Goal: Task Accomplishment & Management: Manage account settings

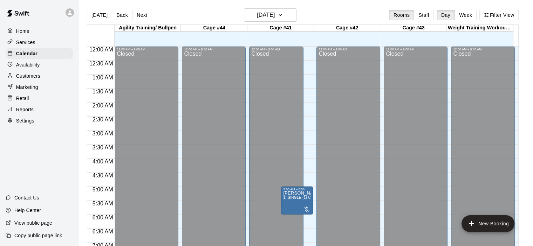
scroll to position [411, 0]
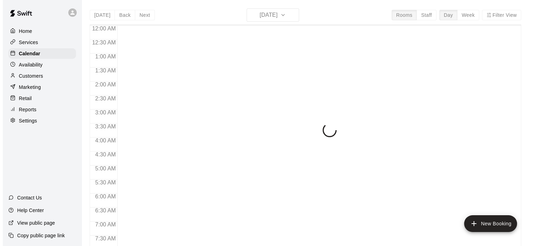
scroll to position [412, 0]
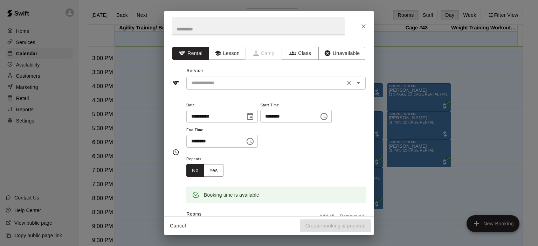
click at [356, 84] on icon "Open" at bounding box center [358, 83] width 8 height 8
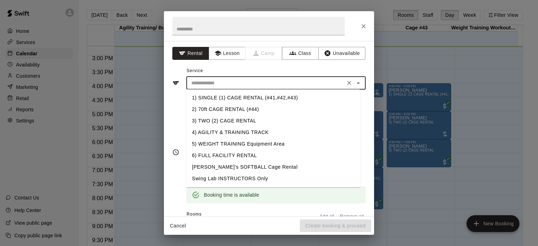
click at [287, 101] on li "1) SINGLE (1) CAGE RENTAL (#41,#42,#43)" at bounding box center [273, 98] width 174 height 12
type input "**********"
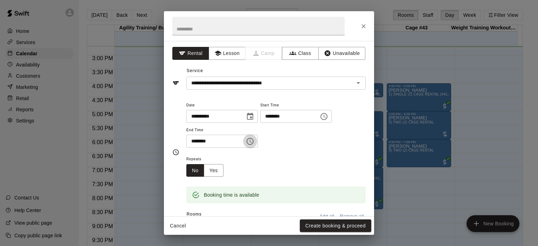
click at [254, 144] on icon "Choose time, selected time is 6:45 PM" at bounding box center [250, 141] width 8 height 8
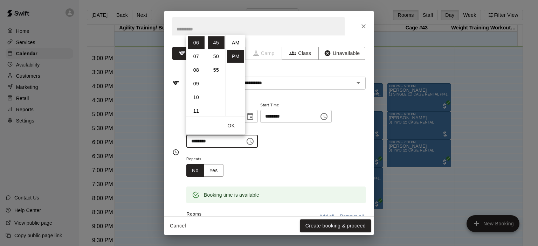
scroll to position [13, 0]
click at [197, 57] on li "07" at bounding box center [196, 56] width 17 height 13
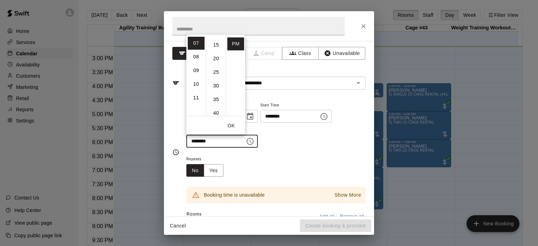
scroll to position [25, 0]
click at [217, 58] on li "15" at bounding box center [216, 58] width 17 height 13
type input "********"
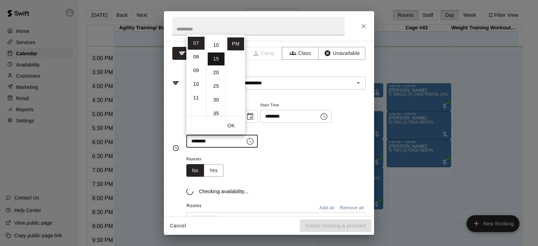
scroll to position [41, 0]
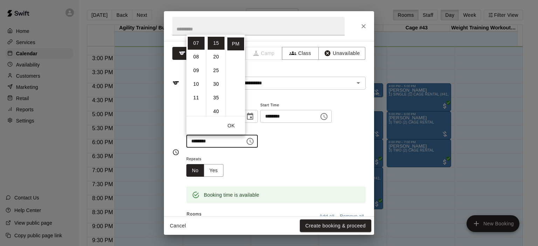
click at [295, 144] on div "**********" at bounding box center [275, 124] width 179 height 47
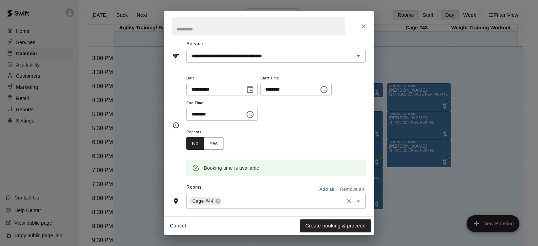
scroll to position [70, 0]
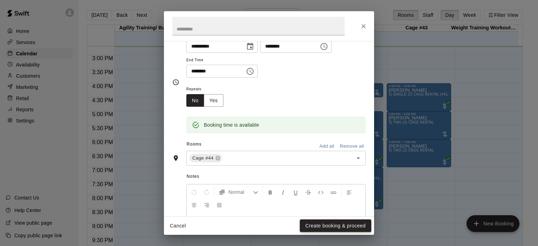
click at [337, 223] on button "Create booking & proceed" at bounding box center [335, 226] width 71 height 13
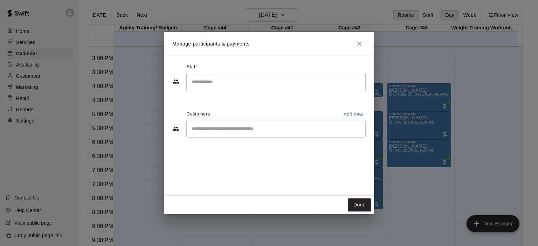
click at [231, 134] on div "​" at bounding box center [275, 129] width 179 height 18
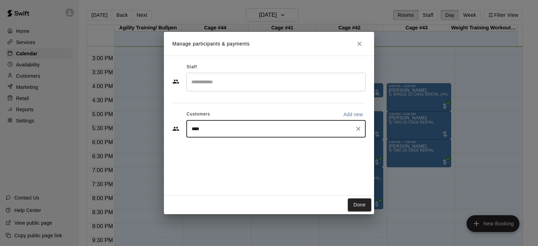
type input "*****"
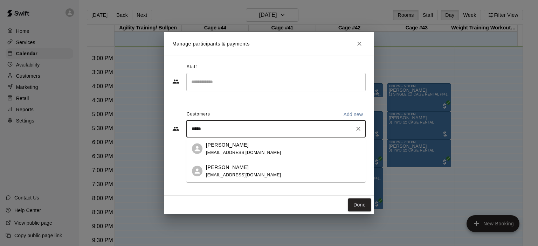
click at [231, 148] on p "[PERSON_NAME]" at bounding box center [227, 144] width 43 height 7
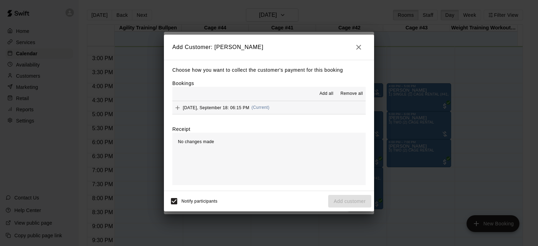
click at [264, 105] on div "Thursday, September 18: 06:15 PM (Current)" at bounding box center [220, 108] width 97 height 11
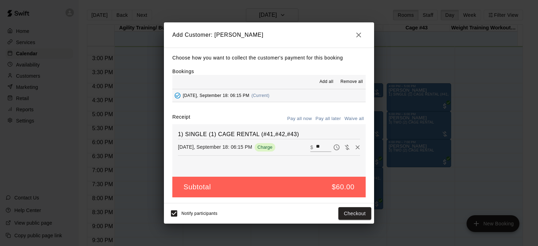
click at [330, 118] on button "Pay all later" at bounding box center [328, 119] width 29 height 11
click at [351, 213] on button "Add customer" at bounding box center [349, 213] width 43 height 13
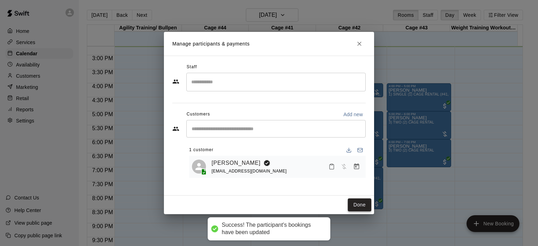
click at [362, 204] on button "Done" at bounding box center [359, 205] width 23 height 13
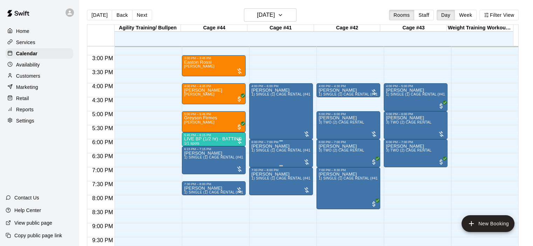
click at [283, 152] on span "1) SINGLE (1) CAGE RENTAL (#41,#42,#43)" at bounding box center [288, 151] width 75 height 4
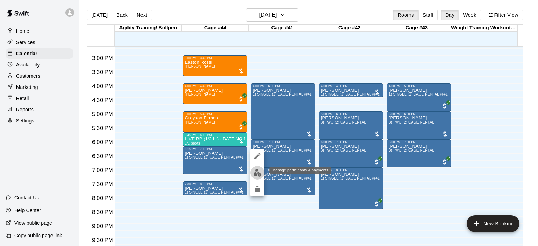
click at [258, 172] on img "edit" at bounding box center [258, 173] width 8 height 8
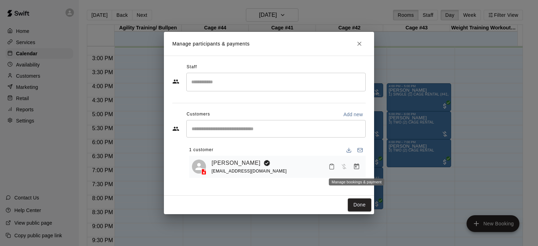
click at [355, 166] on icon "Manage bookings & payment" at bounding box center [356, 167] width 5 height 6
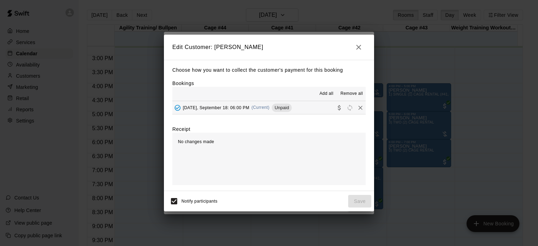
click at [266, 110] on span "(Current)" at bounding box center [261, 107] width 18 height 5
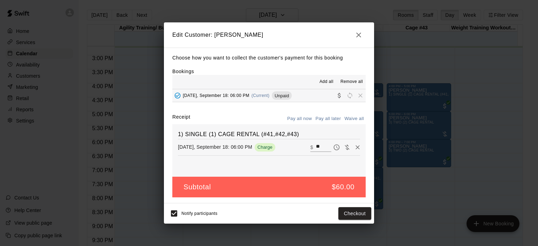
click at [317, 147] on input "**" at bounding box center [323, 147] width 15 height 9
type input "*"
type input "**"
click at [356, 210] on button "Checkout" at bounding box center [354, 213] width 33 height 13
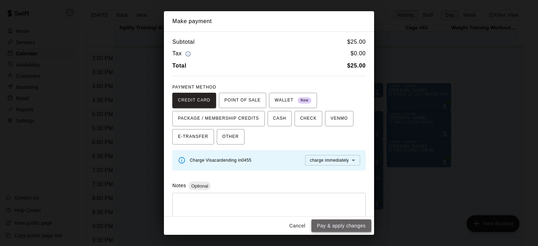
click at [352, 224] on button "Pay & apply changes" at bounding box center [342, 226] width 60 height 13
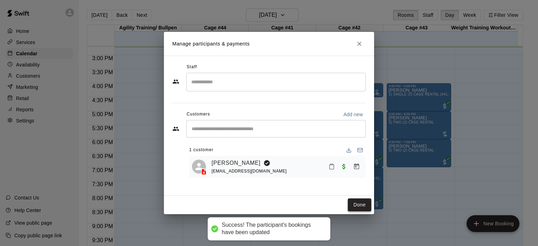
click at [358, 208] on button "Done" at bounding box center [359, 205] width 23 height 13
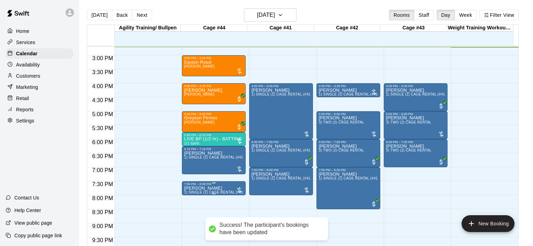
click at [208, 191] on span "1) SINGLE (1) CAGE RENTAL (#41,#42,#43)" at bounding box center [221, 193] width 75 height 4
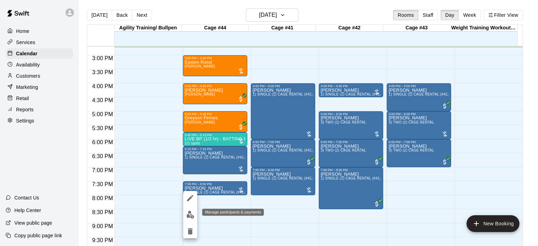
click at [191, 217] on img "edit" at bounding box center [190, 215] width 8 height 8
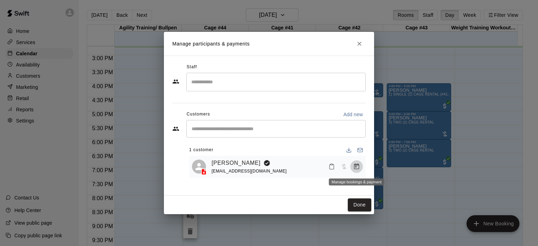
click at [356, 168] on icon "Manage bookings & payment" at bounding box center [356, 167] width 5 height 6
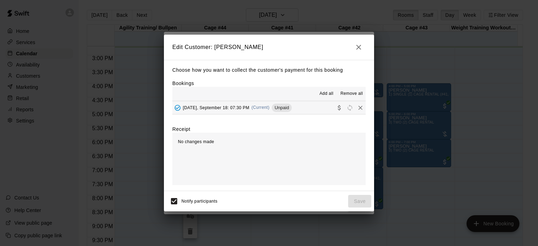
click at [263, 108] on span "(Current)" at bounding box center [261, 107] width 18 height 5
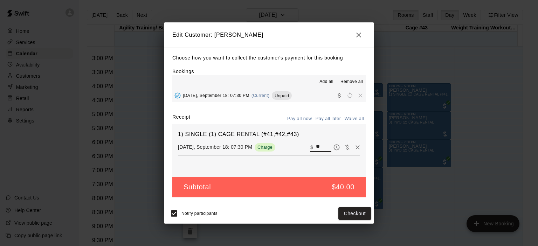
click at [319, 148] on input "**" at bounding box center [323, 147] width 15 height 9
type input "*"
type input "**"
click at [354, 213] on button "Checkout" at bounding box center [354, 213] width 33 height 13
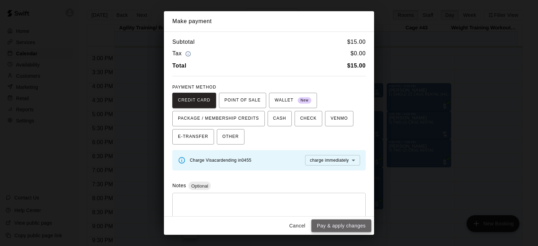
click at [349, 224] on button "Pay & apply changes" at bounding box center [342, 226] width 60 height 13
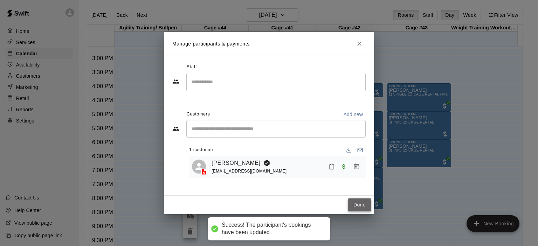
click at [358, 204] on button "Done" at bounding box center [359, 205] width 23 height 13
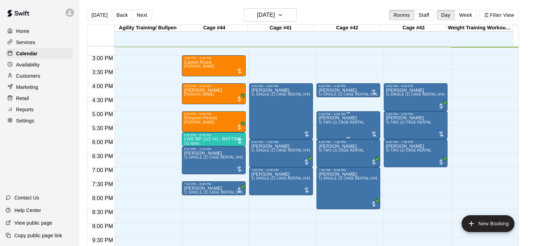
click at [347, 126] on div "Levi Mateo 3) TWO (2) CAGE RENTAL" at bounding box center [342, 239] width 46 height 246
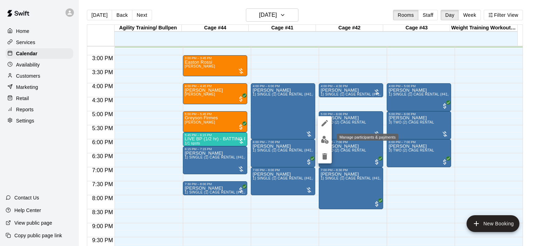
click at [324, 140] on img "edit" at bounding box center [325, 140] width 8 height 8
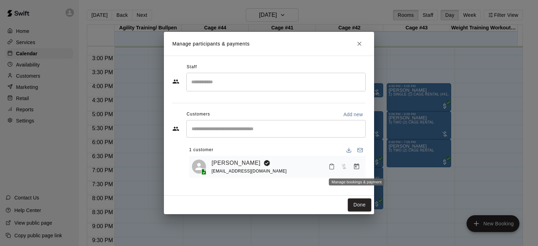
click at [355, 164] on icon "Manage bookings & payment" at bounding box center [356, 166] width 7 height 7
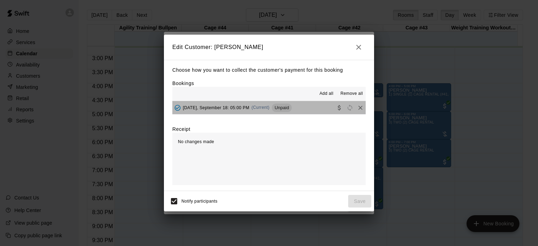
click at [269, 110] on span "(Current)" at bounding box center [261, 107] width 18 height 5
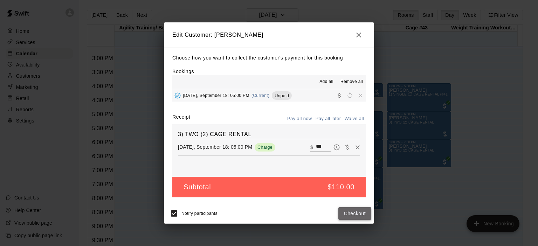
click at [352, 211] on button "Checkout" at bounding box center [354, 213] width 33 height 13
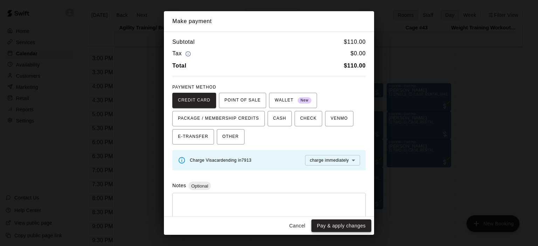
click at [345, 227] on button "Pay & apply changes" at bounding box center [342, 226] width 60 height 13
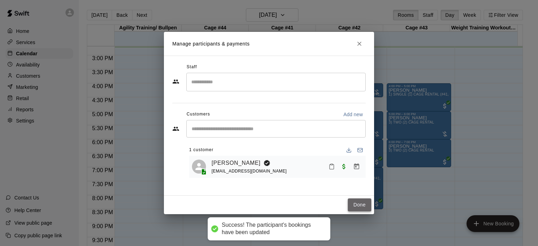
click at [365, 202] on button "Done" at bounding box center [359, 205] width 23 height 13
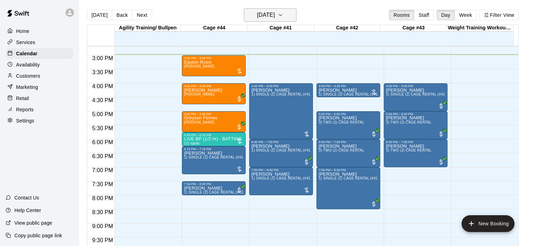
click at [283, 14] on icon "button" at bounding box center [281, 15] width 6 height 8
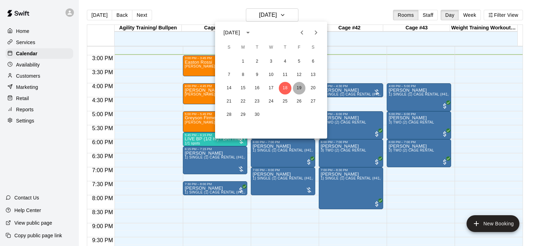
click at [299, 91] on button "19" at bounding box center [299, 88] width 13 height 13
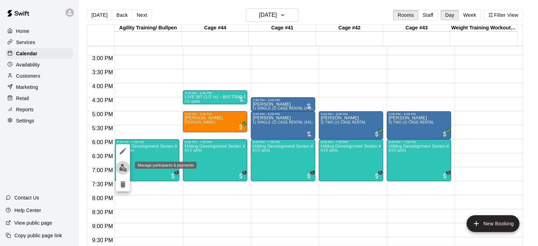
click at [126, 166] on img "edit" at bounding box center [123, 168] width 8 height 8
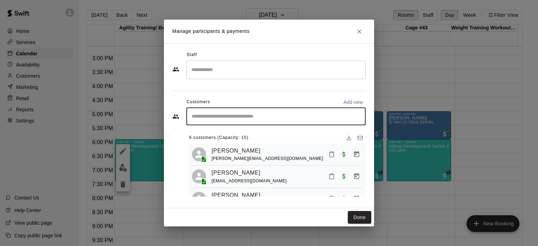
click at [216, 114] on input "Start typing to search customers..." at bounding box center [276, 116] width 173 height 7
click at [221, 116] on input "*****" at bounding box center [271, 116] width 163 height 7
type input "*"
type input "******"
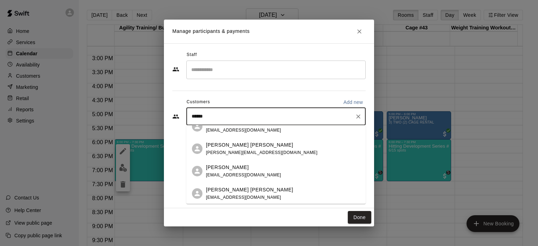
scroll to position [123, 0]
click at [240, 148] on div "Cooper Isaacson sean.isaacson65@gmail.com" at bounding box center [261, 148] width 111 height 15
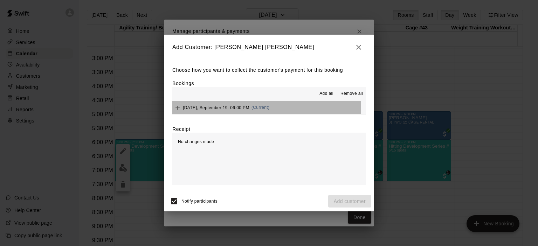
click at [254, 110] on span "(Current)" at bounding box center [261, 107] width 18 height 5
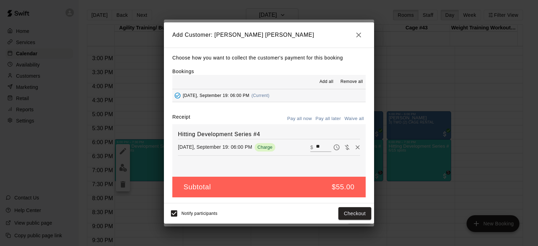
click at [354, 120] on button "Waive all" at bounding box center [354, 119] width 23 height 11
type input "*"
click at [350, 211] on button "Add customer" at bounding box center [349, 213] width 43 height 13
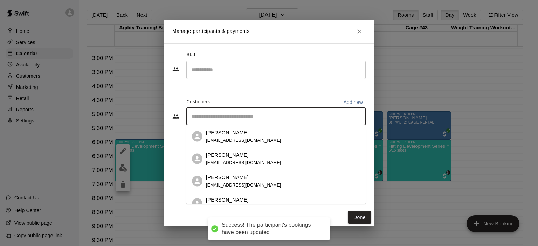
click at [227, 119] on input "Start typing to search customers..." at bounding box center [276, 116] width 173 height 7
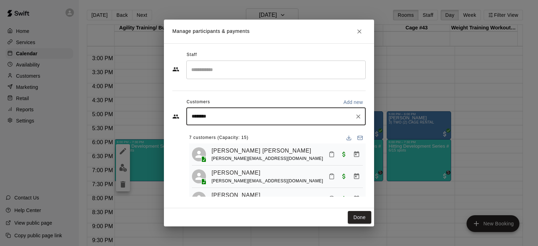
click at [199, 116] on input "********" at bounding box center [271, 116] width 163 height 7
type input "********"
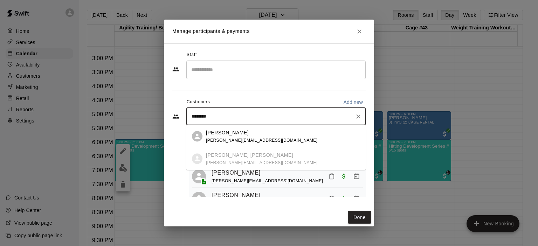
click at [244, 138] on span "sean.isaacson65@gmail.com" at bounding box center [261, 140] width 111 height 5
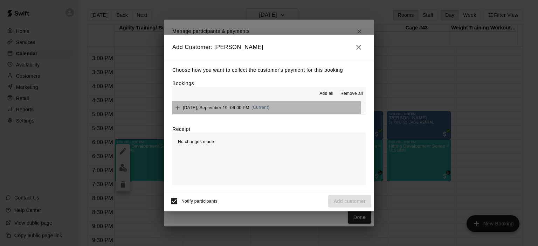
click at [259, 108] on span "(Current)" at bounding box center [261, 107] width 18 height 5
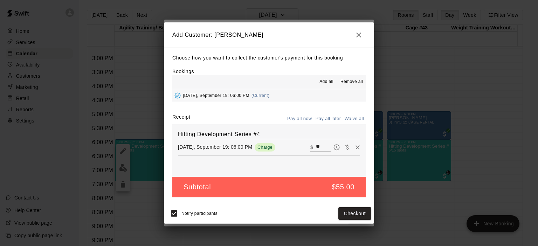
click at [354, 119] on button "Waive all" at bounding box center [354, 119] width 23 height 11
type input "*"
click at [349, 212] on button "Add customer" at bounding box center [349, 213] width 43 height 13
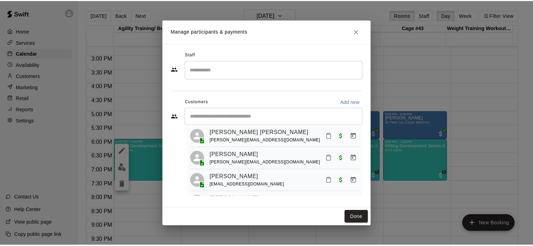
scroll to position [0, 0]
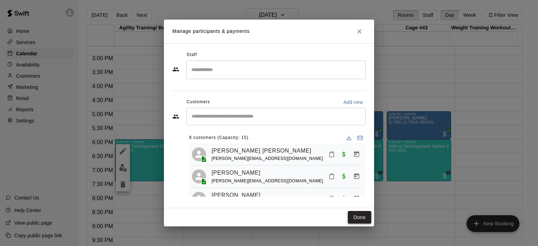
click at [362, 219] on button "Done" at bounding box center [359, 217] width 23 height 13
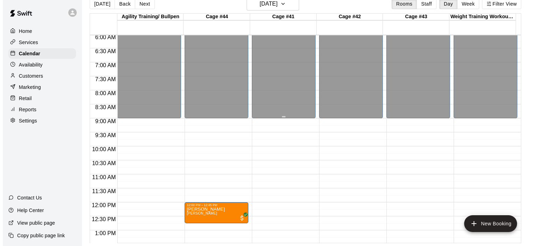
scroll to position [166, 0]
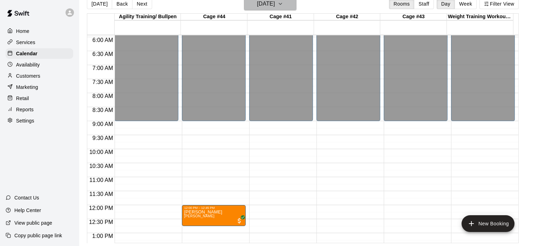
click at [283, 2] on icon "button" at bounding box center [281, 4] width 6 height 8
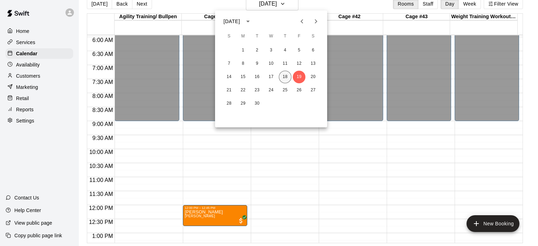
click at [285, 76] on button "18" at bounding box center [285, 77] width 13 height 13
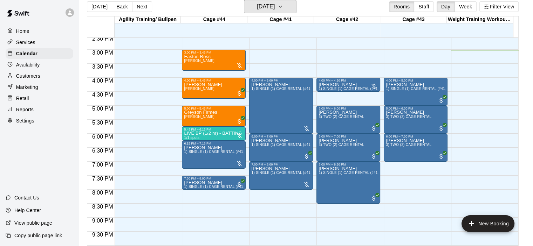
scroll to position [412, 0]
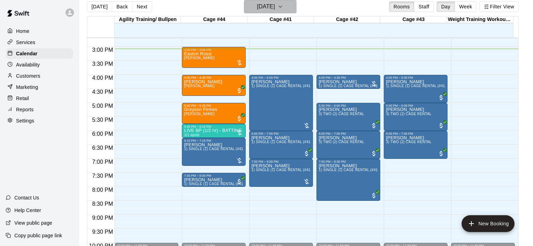
click at [283, 7] on icon "button" at bounding box center [281, 6] width 6 height 8
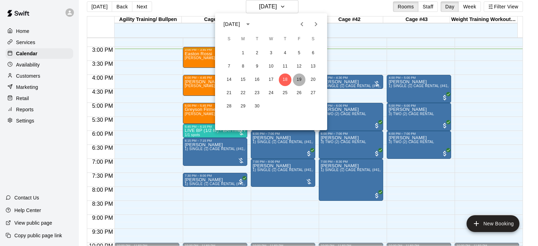
click at [301, 81] on button "19" at bounding box center [299, 80] width 13 height 13
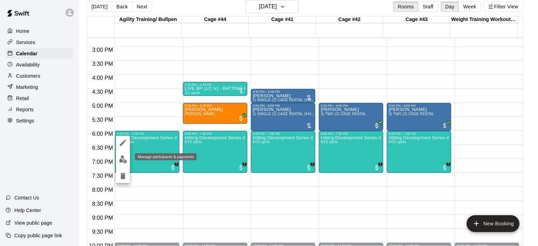
click at [123, 160] on img "edit" at bounding box center [123, 160] width 8 height 8
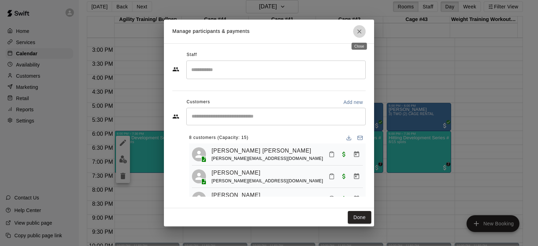
click at [364, 30] on button "Close" at bounding box center [359, 31] width 13 height 13
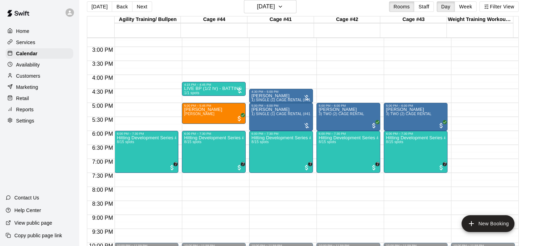
click at [30, 79] on p "Customers" at bounding box center [28, 76] width 24 height 7
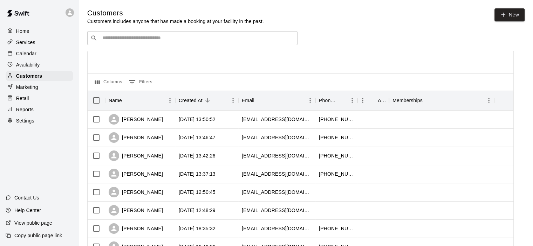
click at [129, 39] on input "Search customers by name or email" at bounding box center [197, 38] width 194 height 7
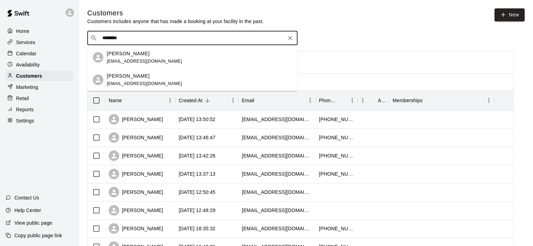
type input "*********"
click at [137, 59] on span "kylee.espinoza2025@gmail.com" at bounding box center [144, 61] width 75 height 5
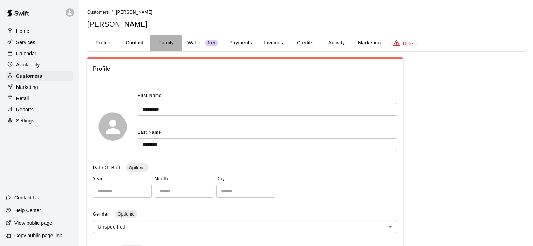
click at [161, 44] on button "Family" at bounding box center [166, 43] width 32 height 17
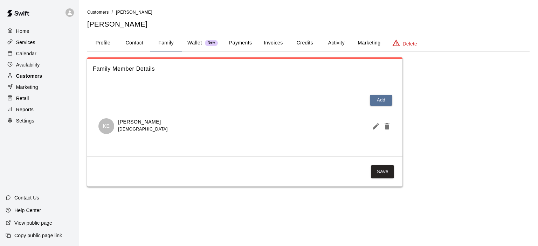
click at [31, 77] on p "Customers" at bounding box center [29, 76] width 26 height 7
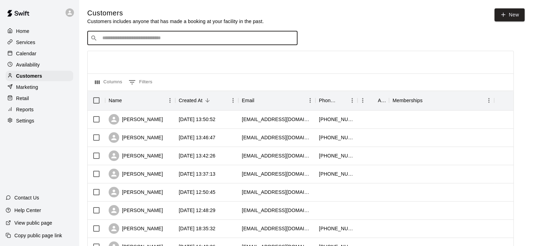
click at [115, 42] on input "Search customers by name or email" at bounding box center [197, 38] width 194 height 7
type input "****"
click at [132, 57] on p "Cristhel Loza" at bounding box center [128, 53] width 43 height 7
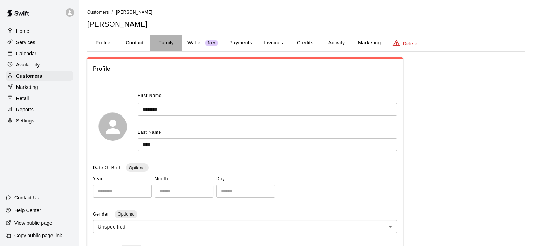
click at [160, 43] on button "Family" at bounding box center [166, 43] width 32 height 17
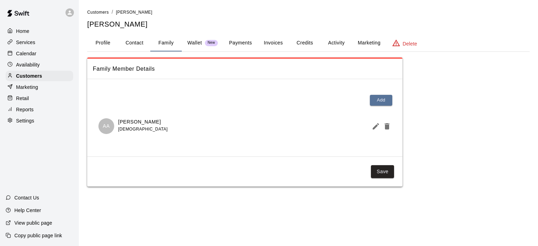
click at [28, 56] on p "Calendar" at bounding box center [26, 53] width 20 height 7
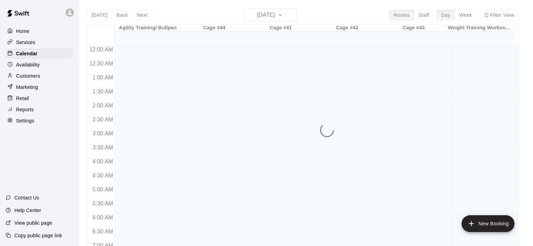
scroll to position [423, 0]
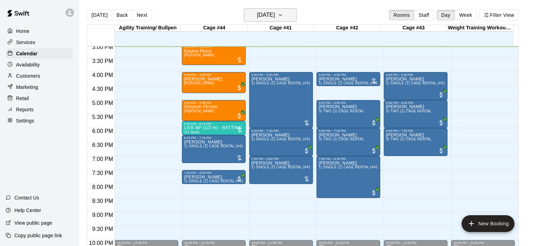
click at [283, 18] on icon "button" at bounding box center [281, 15] width 6 height 8
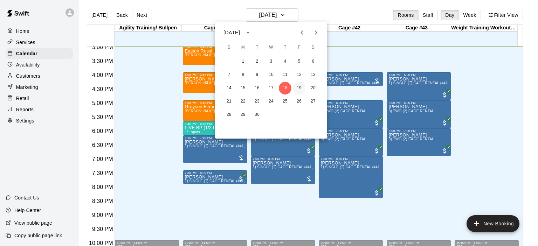
click at [299, 90] on button "19" at bounding box center [299, 88] width 13 height 13
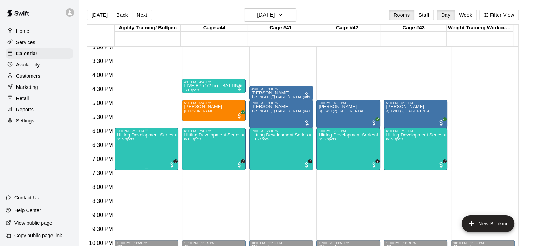
click at [132, 135] on p "Hitting Development Series #4" at bounding box center [147, 135] width 60 height 0
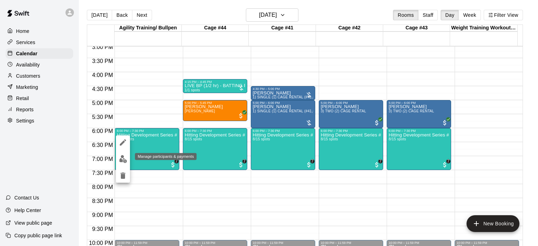
click at [124, 158] on img "edit" at bounding box center [123, 159] width 8 height 8
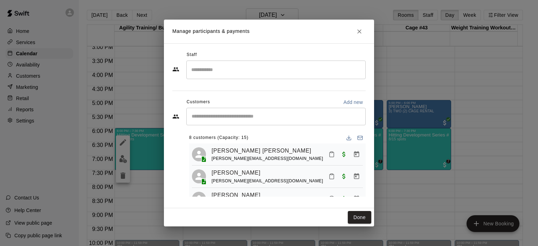
click at [210, 115] on input "Start typing to search customers..." at bounding box center [276, 116] width 173 height 7
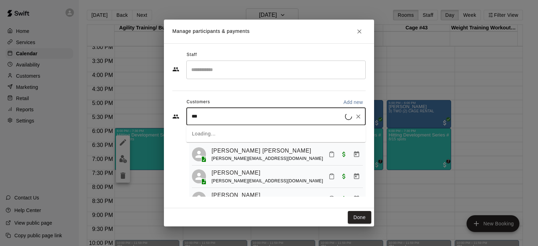
type input "****"
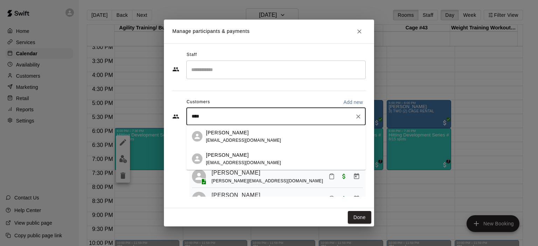
click at [242, 158] on div "Aiden Ayala cristhelgarcia@yahoo.com" at bounding box center [243, 158] width 75 height 15
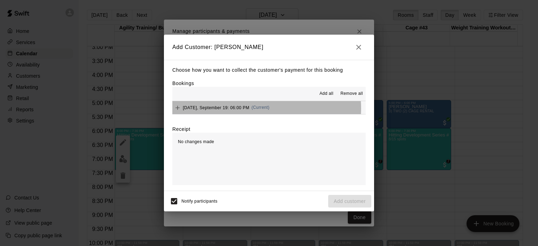
click at [255, 109] on span "(Current)" at bounding box center [261, 107] width 18 height 5
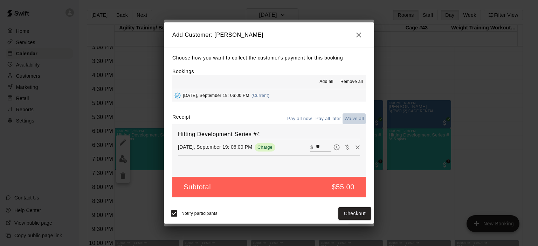
click at [360, 122] on button "Waive all" at bounding box center [354, 119] width 23 height 11
type input "*"
click at [356, 214] on button "Add customer" at bounding box center [349, 213] width 43 height 13
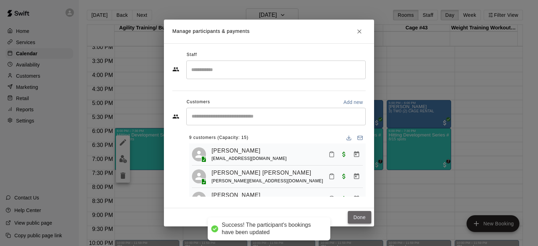
click at [358, 218] on button "Done" at bounding box center [359, 217] width 23 height 13
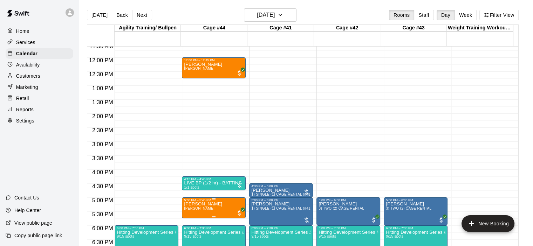
scroll to position [318, 0]
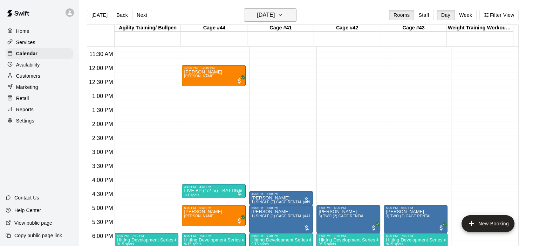
click at [283, 16] on icon "button" at bounding box center [281, 15] width 6 height 8
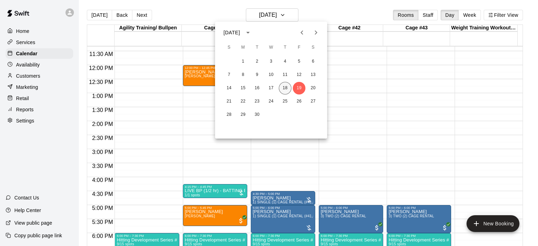
click at [284, 85] on button "18" at bounding box center [285, 88] width 13 height 13
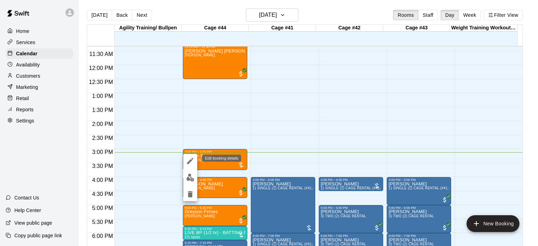
click at [190, 164] on icon "edit" at bounding box center [190, 161] width 8 height 8
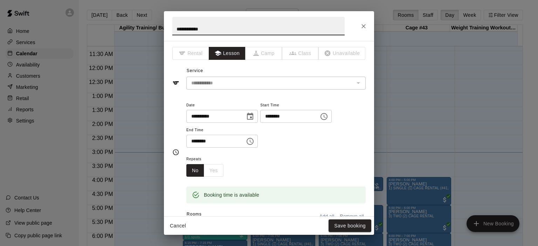
click at [254, 117] on icon "Choose date, selected date is Sep 18, 2025" at bounding box center [250, 116] width 8 height 8
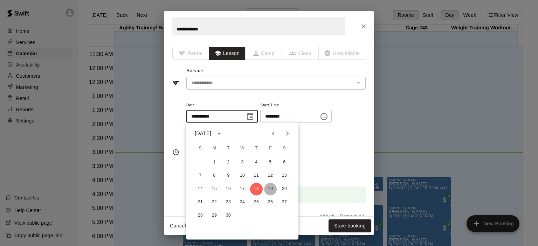
click at [273, 191] on button "19" at bounding box center [270, 189] width 13 height 13
type input "**********"
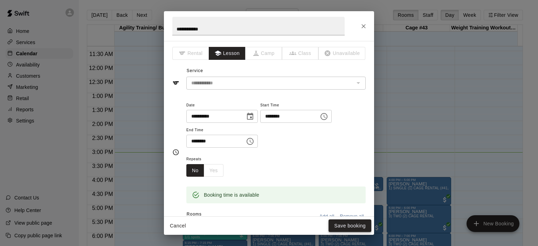
click at [353, 225] on button "Save booking" at bounding box center [350, 226] width 43 height 13
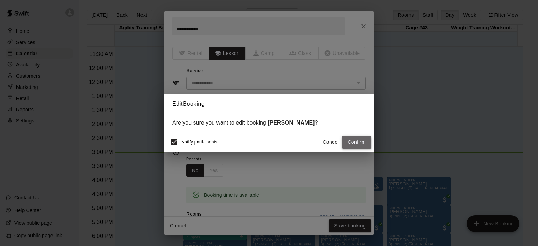
click at [356, 146] on button "Confirm" at bounding box center [356, 142] width 29 height 13
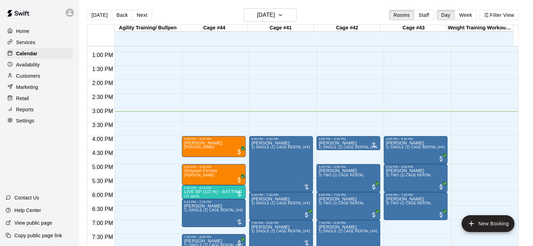
scroll to position [423, 0]
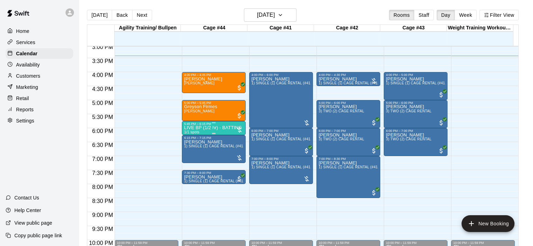
click at [198, 128] on p "LIVE BP (1/2 hr) - BATTING PRACTICE" at bounding box center [214, 128] width 60 height 0
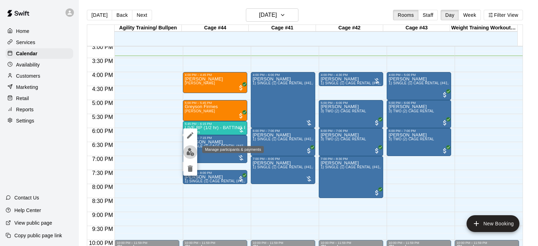
click at [190, 155] on img "edit" at bounding box center [190, 152] width 8 height 8
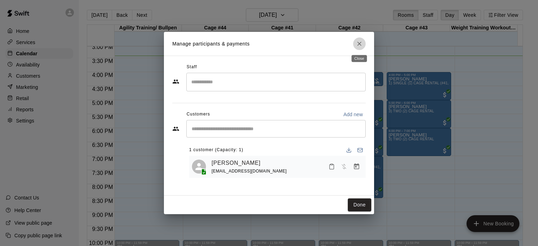
click at [362, 43] on icon "Close" at bounding box center [359, 43] width 7 height 7
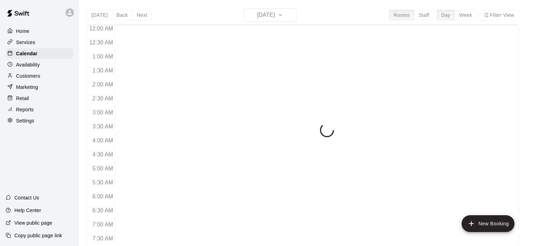
scroll to position [443, 0]
